Goal: Information Seeking & Learning: Find specific fact

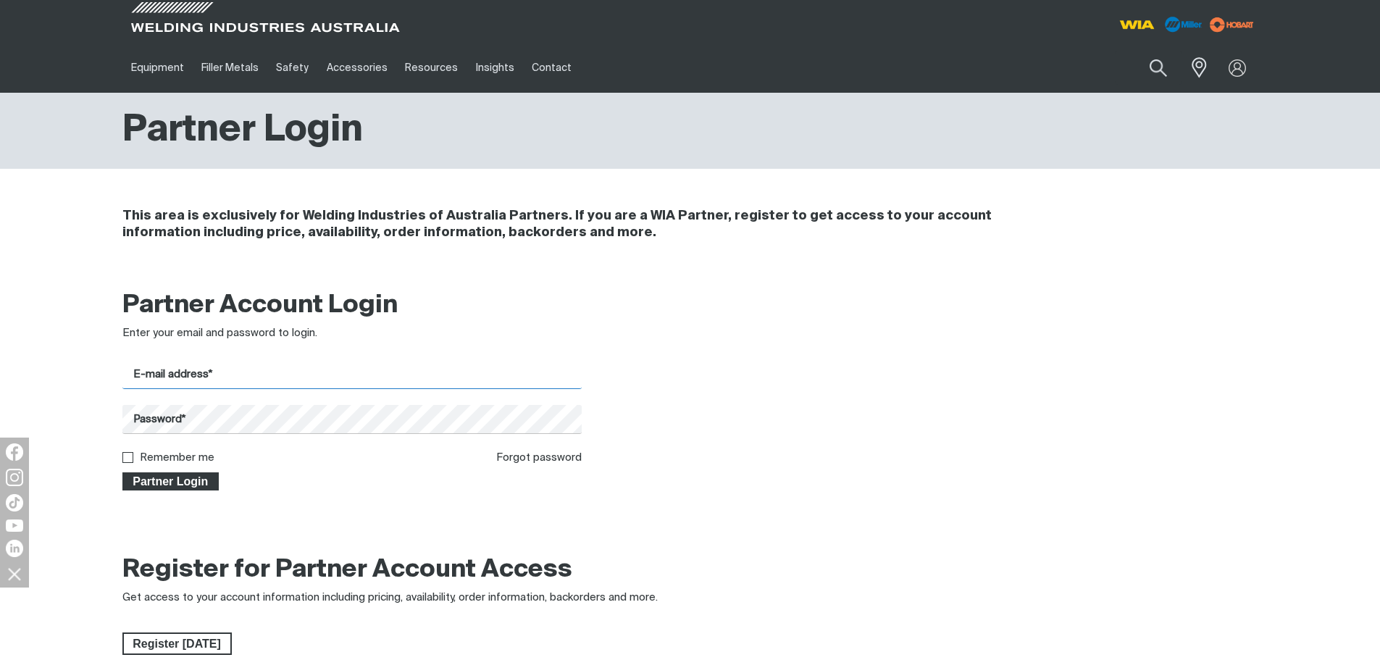
type input "[EMAIL_ADDRESS][DOMAIN_NAME]"
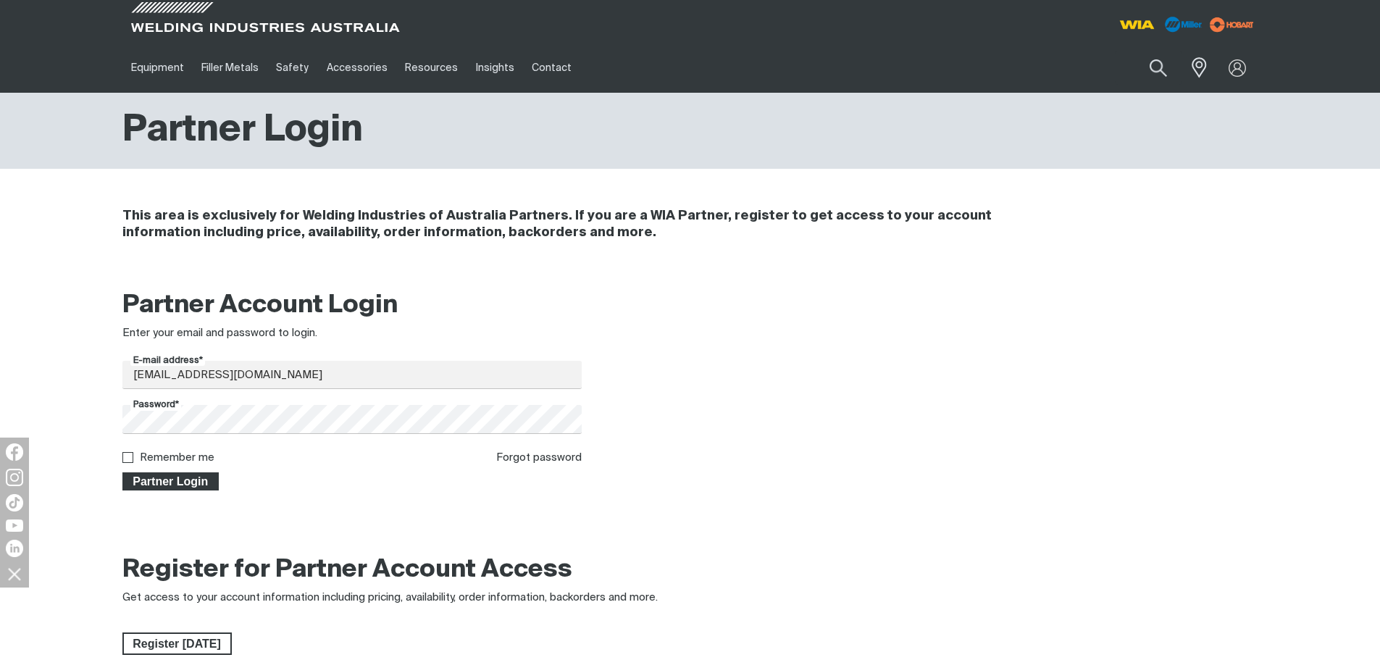
click at [153, 477] on span "Partner Login" at bounding box center [171, 481] width 94 height 19
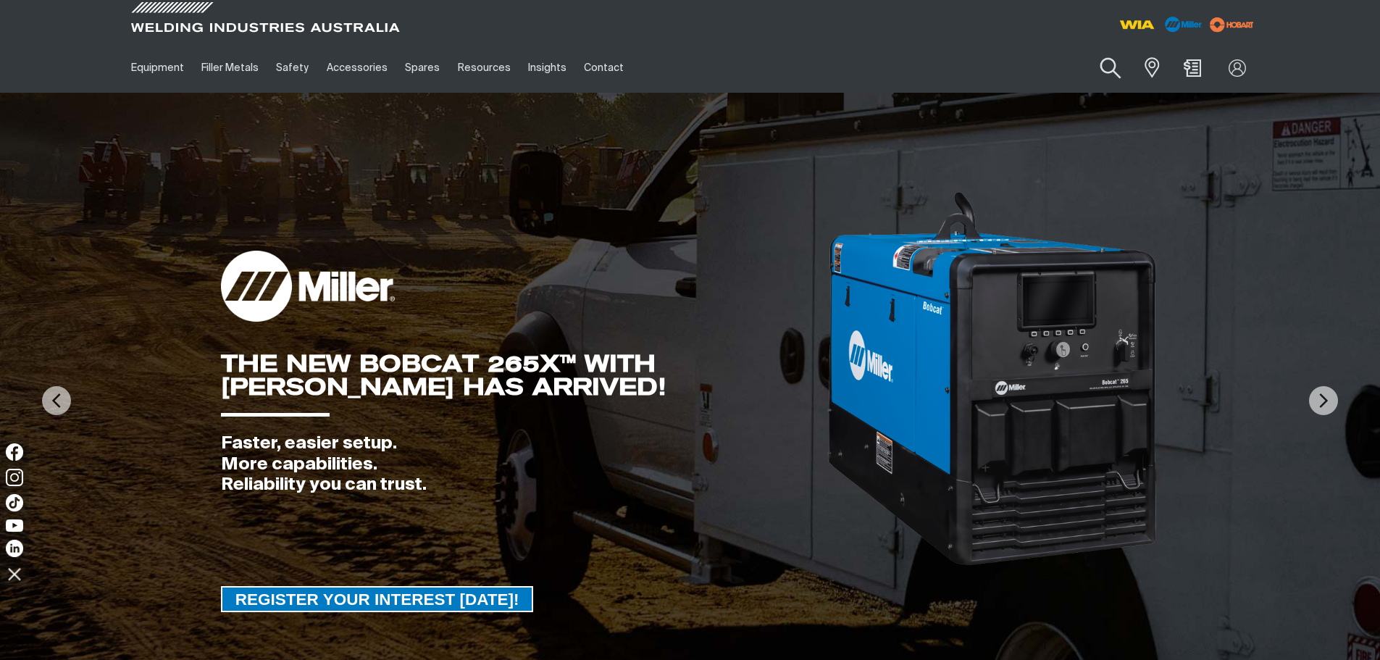
click at [1099, 72] on button "Search products" at bounding box center [1111, 68] width 59 height 41
click at [1059, 70] on input "Search" at bounding box center [1023, 67] width 223 height 33
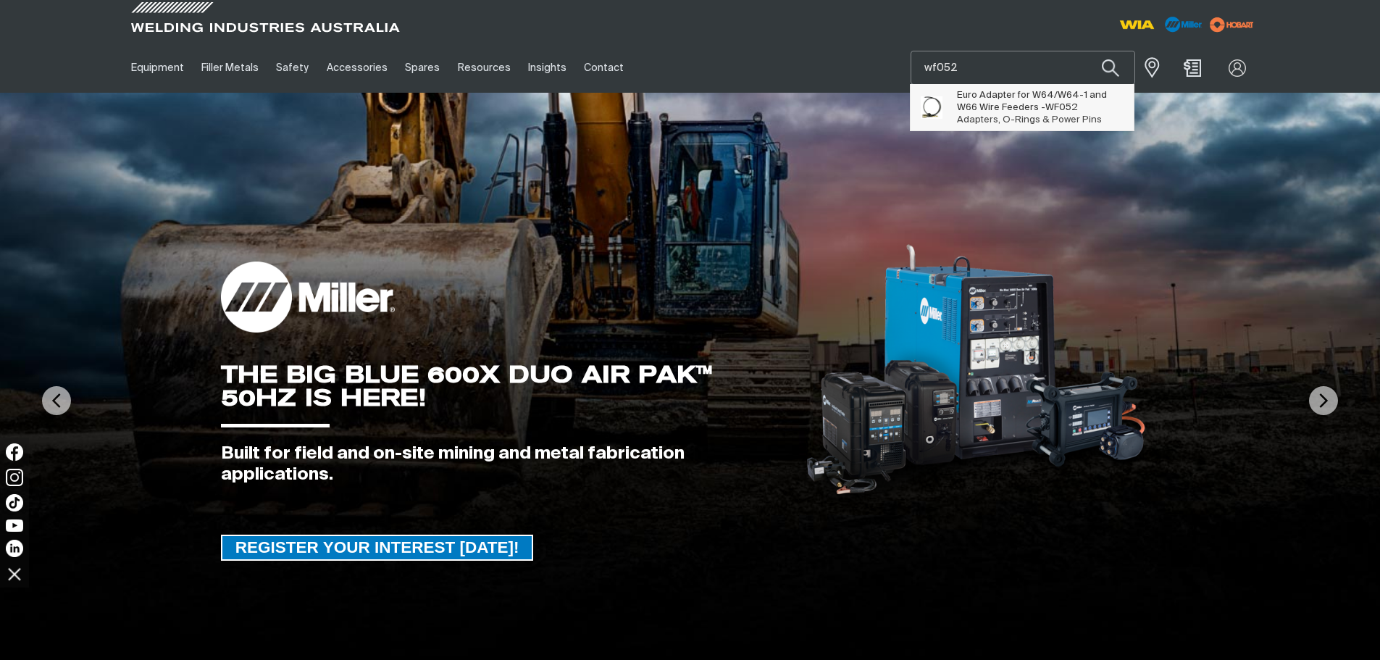
type input "wf052"
click at [1085, 102] on span "Euro Adapter for W64/W64-1 and W66 Wire Feeders - WF052" at bounding box center [1040, 101] width 166 height 25
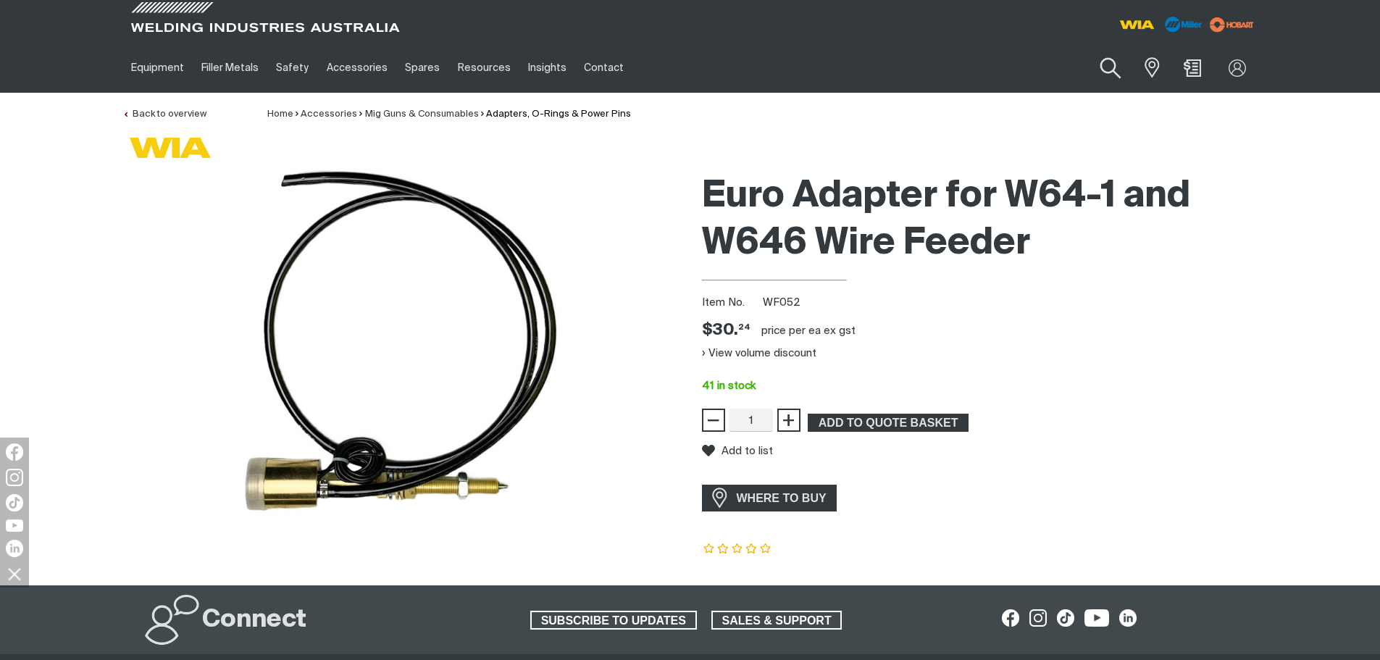
click at [1102, 72] on button "Search products" at bounding box center [1111, 68] width 59 height 41
click at [1021, 67] on input "Search" at bounding box center [1023, 67] width 223 height 33
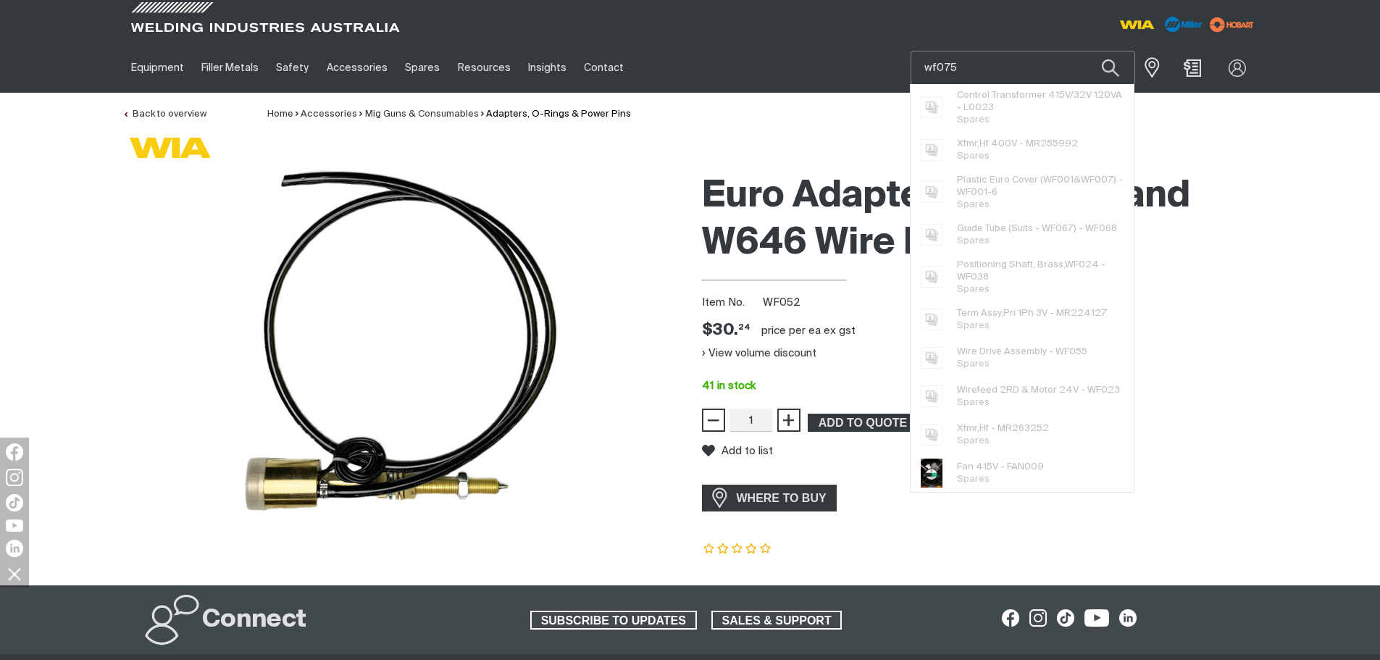
click at [1086, 51] on button "Search products" at bounding box center [1110, 68] width 49 height 34
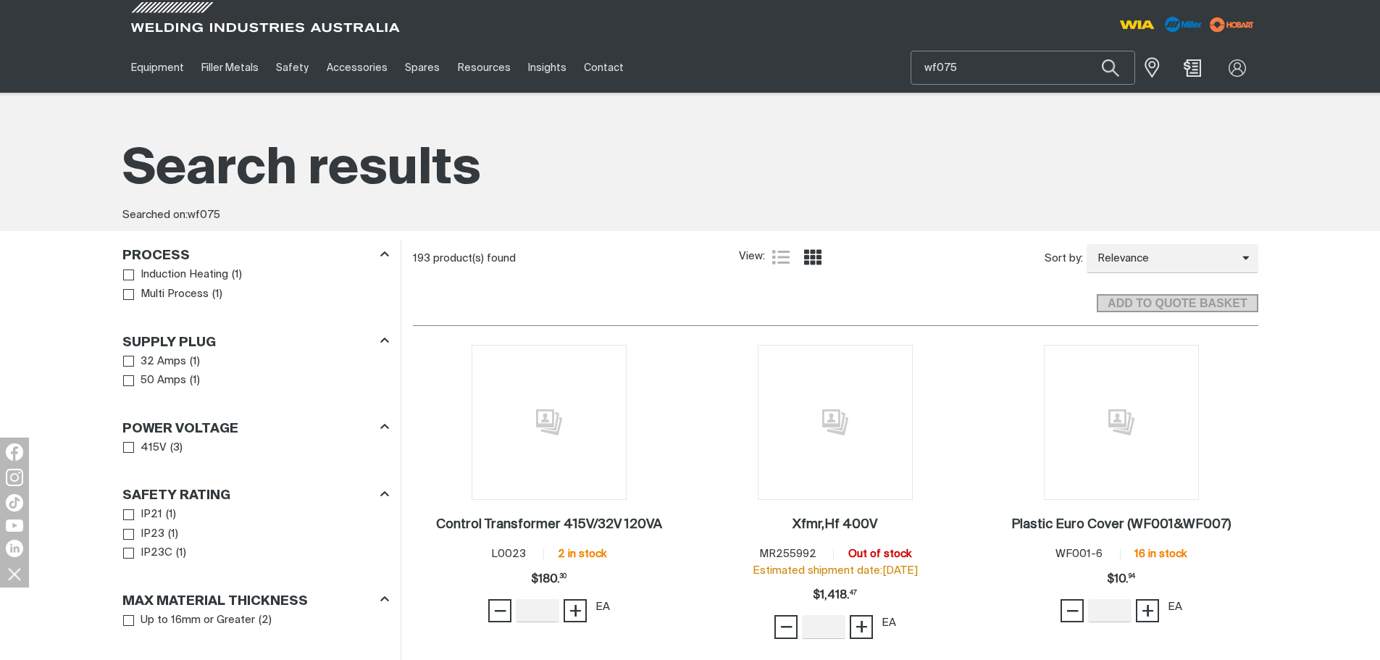
click at [1021, 66] on input "wf075" at bounding box center [1023, 67] width 223 height 33
drag, startPoint x: 1021, startPoint y: 66, endPoint x: 955, endPoint y: 75, distance: 66.5
click at [955, 75] on input "wf075" at bounding box center [1023, 67] width 223 height 33
type input "wf075"
